Goal: Task Accomplishment & Management: Manage account settings

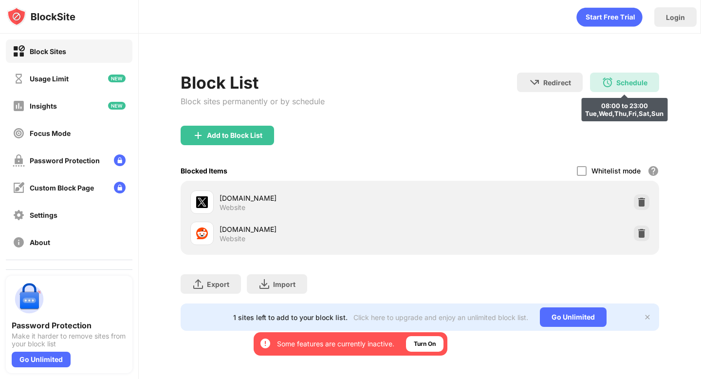
click at [627, 89] on div "Schedule 08:00 to 23:00 Tue,Wed,Thu,Fri,Sat,Sun" at bounding box center [624, 82] width 69 height 19
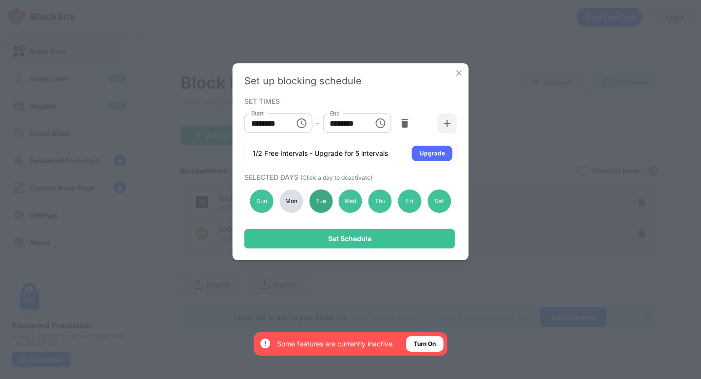
click at [325, 202] on div "Tue" at bounding box center [320, 200] width 23 height 23
click at [280, 202] on div "Mon" at bounding box center [290, 200] width 23 height 23
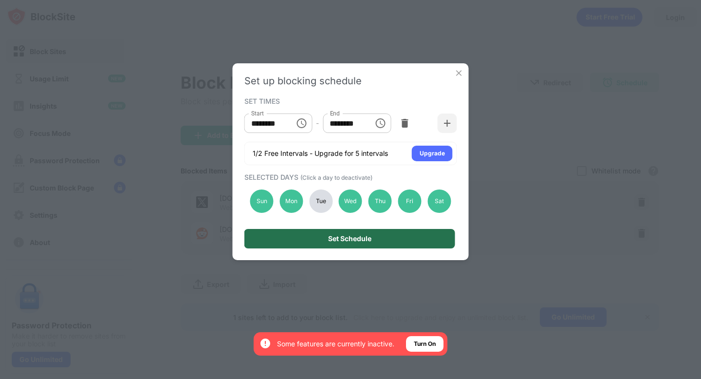
click at [322, 239] on div "Set Schedule" at bounding box center [349, 238] width 211 height 19
